Goal: Information Seeking & Learning: Learn about a topic

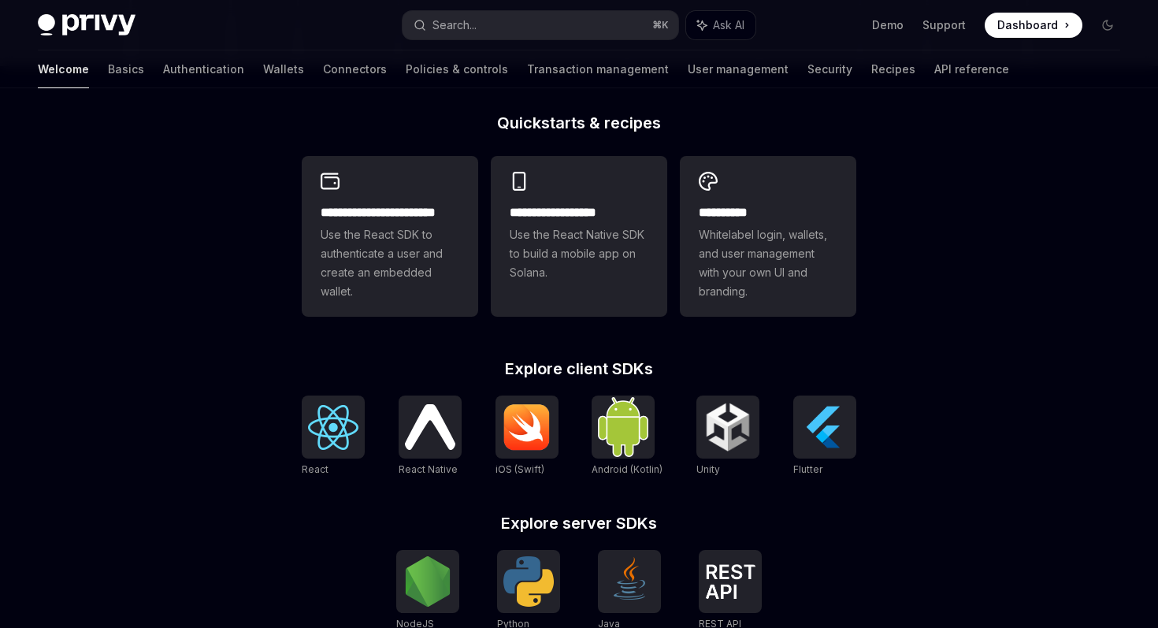
scroll to position [379, 0]
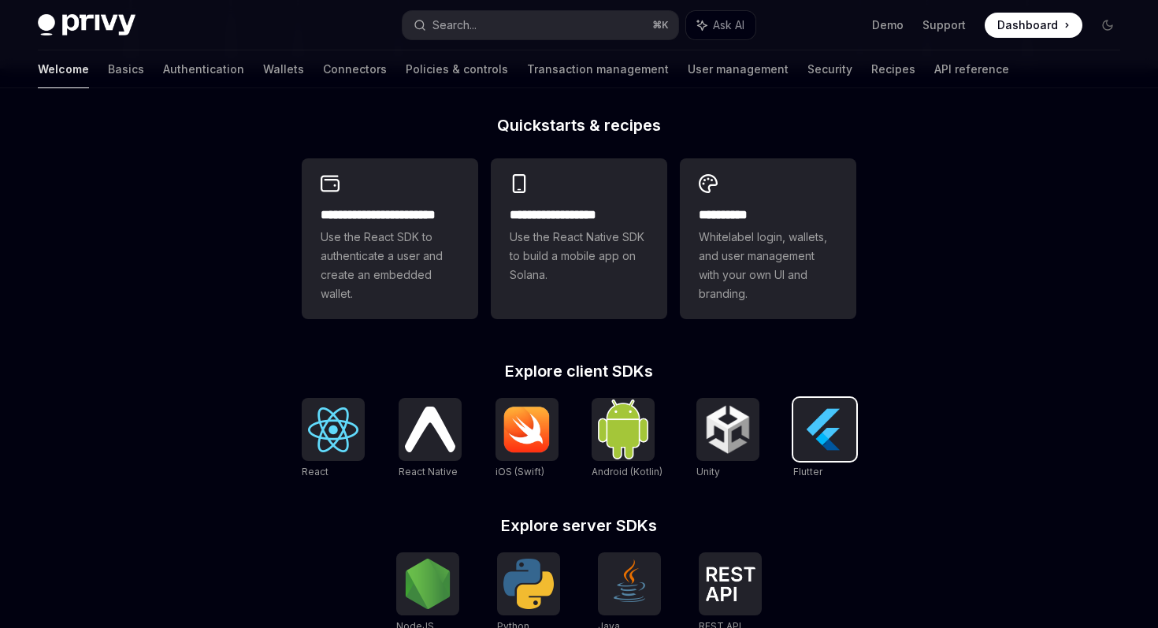
click at [816, 422] on img at bounding box center [825, 429] width 50 height 50
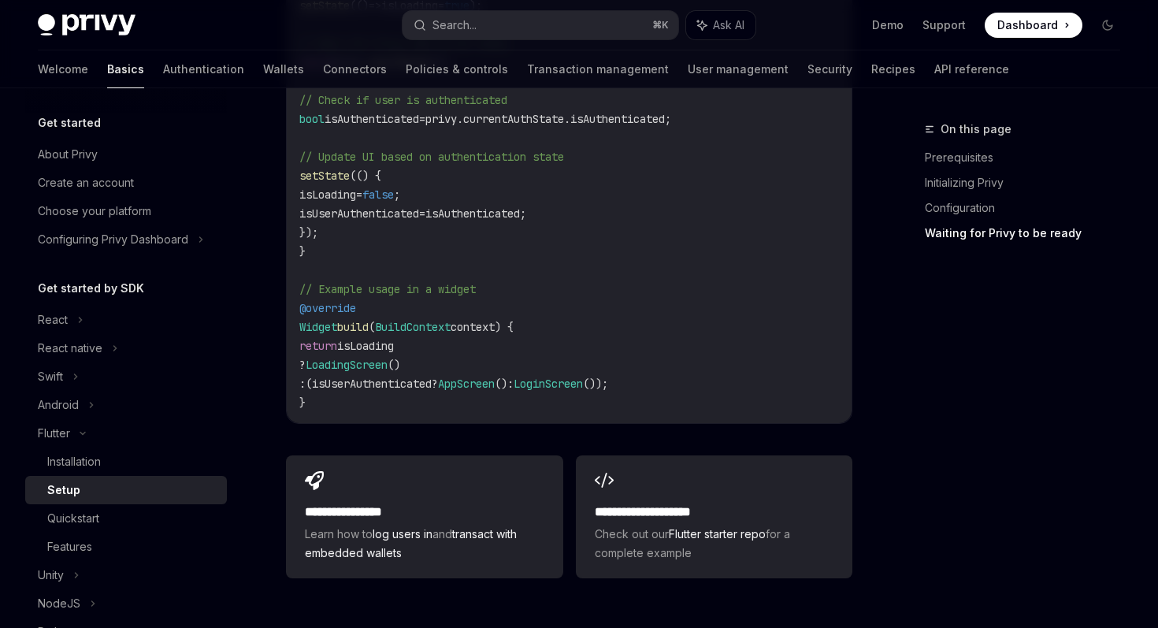
scroll to position [1809, 0]
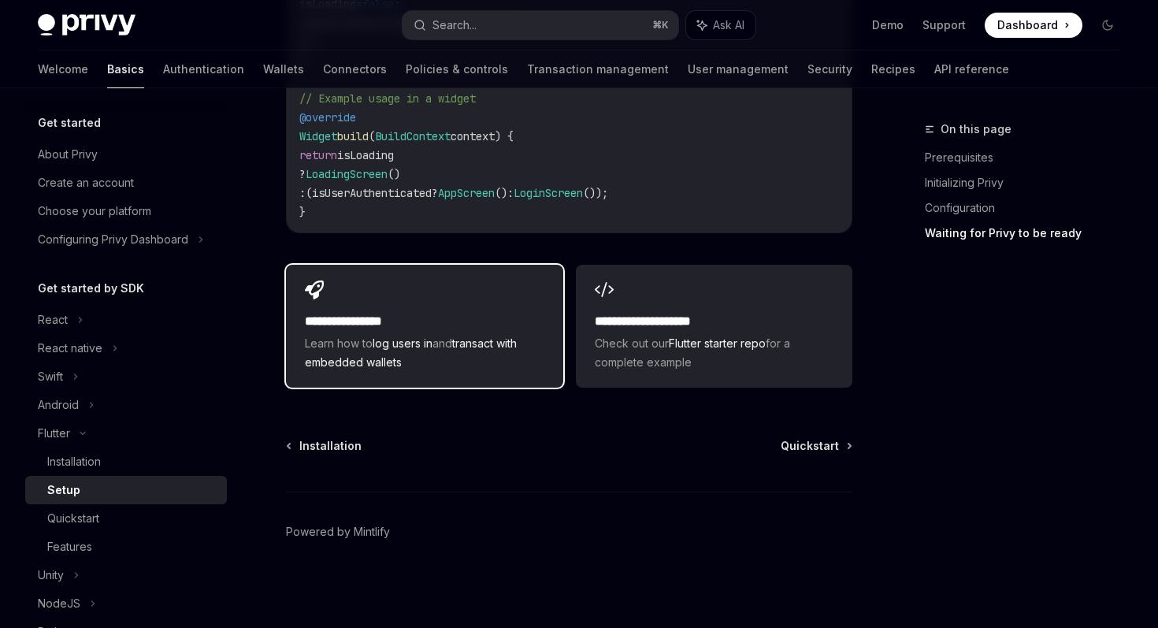
click at [486, 331] on div "**********" at bounding box center [424, 342] width 239 height 60
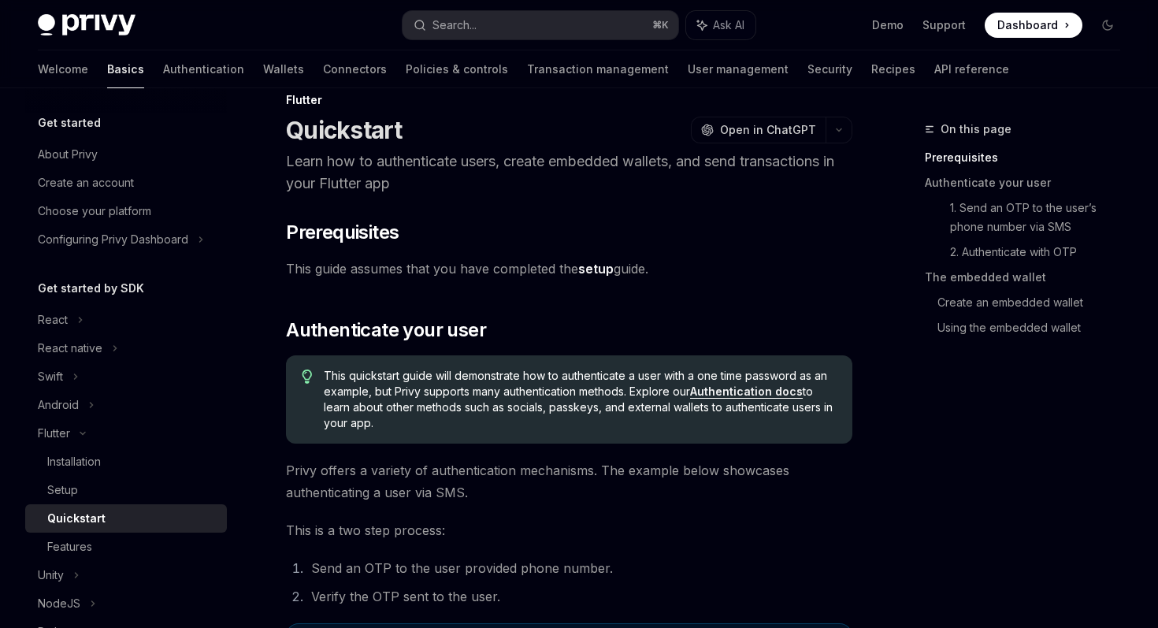
scroll to position [28, 0]
click at [767, 393] on link "Authentication docs" at bounding box center [746, 393] width 113 height 14
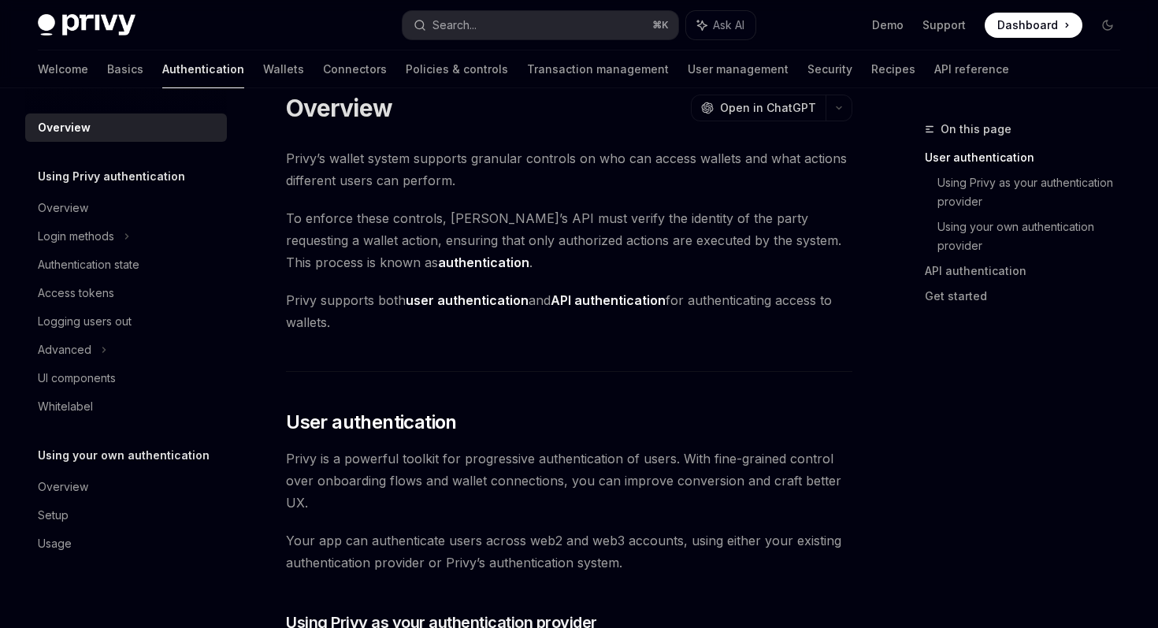
type textarea "*"
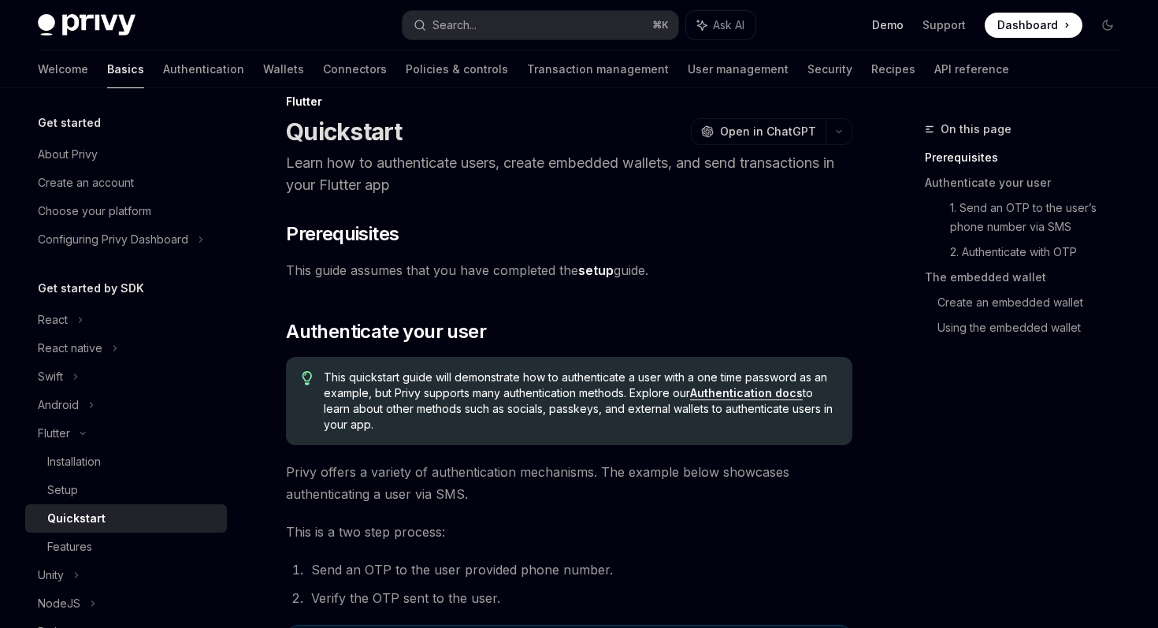
click at [892, 27] on link "Demo" at bounding box center [888, 25] width 32 height 16
